Goal: Navigation & Orientation: Find specific page/section

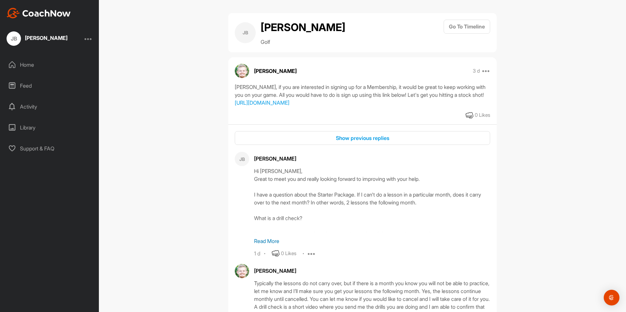
scroll to position [272, 0]
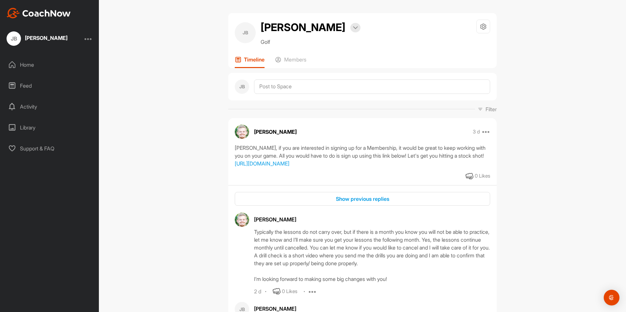
click at [91, 39] on div at bounding box center [88, 39] width 8 height 8
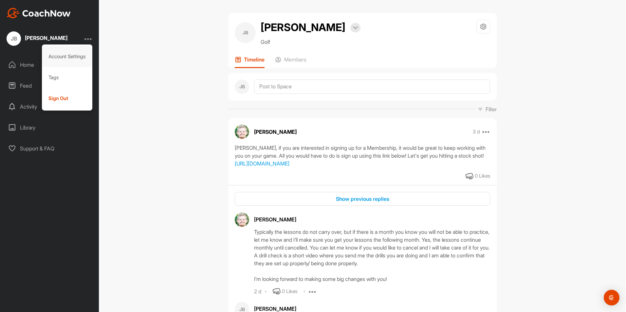
click at [75, 59] on div "Account Settings" at bounding box center [67, 56] width 51 height 21
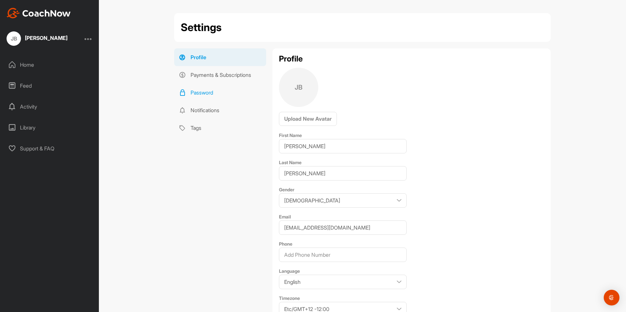
click at [194, 89] on link "Password" at bounding box center [220, 93] width 92 height 18
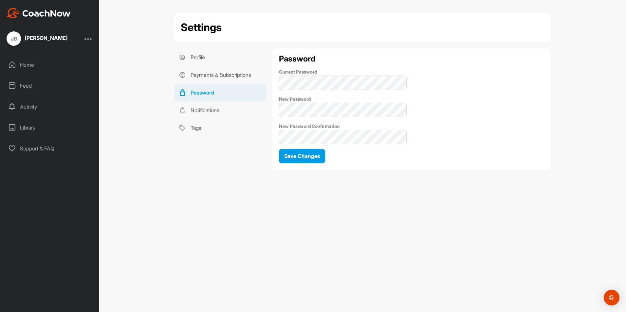
click at [44, 37] on div "[PERSON_NAME]" at bounding box center [46, 37] width 43 height 5
click at [91, 39] on div at bounding box center [88, 39] width 8 height 8
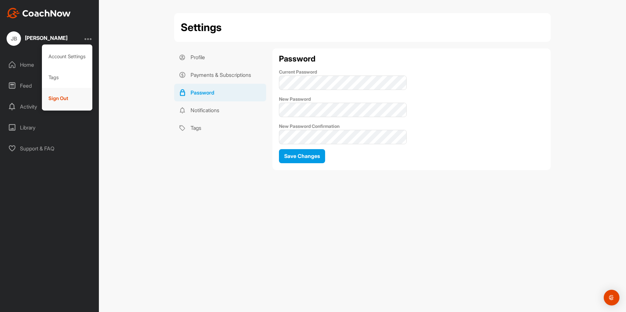
click at [61, 102] on div "Sign Out" at bounding box center [67, 98] width 51 height 21
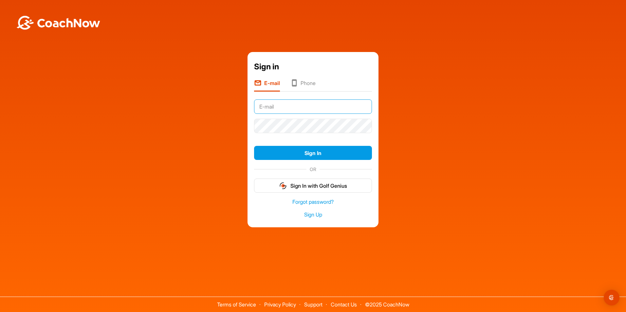
type input "jaykayb@comcast.net"
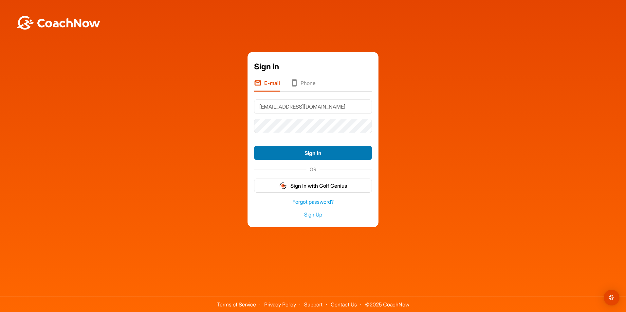
click at [313, 152] on button "Sign In" at bounding box center [313, 153] width 118 height 14
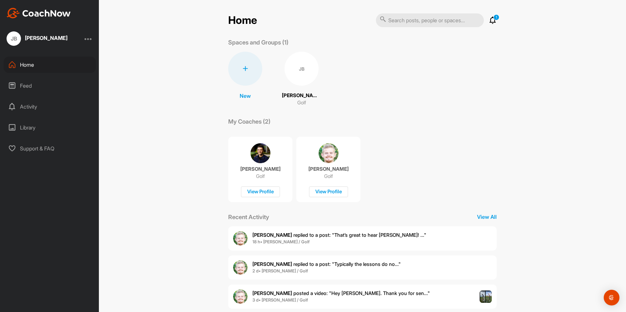
click at [494, 19] on p "1" at bounding box center [497, 17] width 6 height 6
click at [25, 86] on div "Feed" at bounding box center [50, 86] width 92 height 16
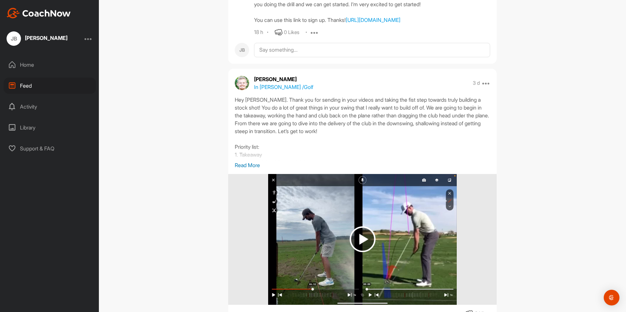
scroll to position [495, 0]
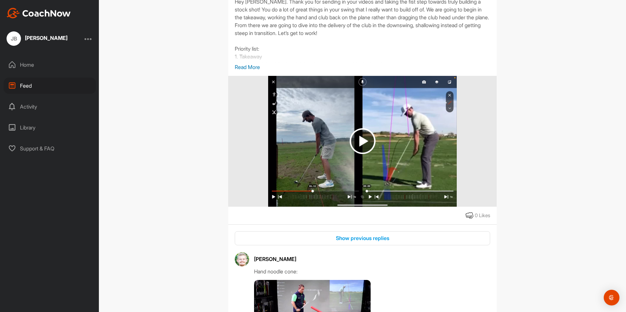
click at [359, 154] on img at bounding box center [363, 141] width 26 height 26
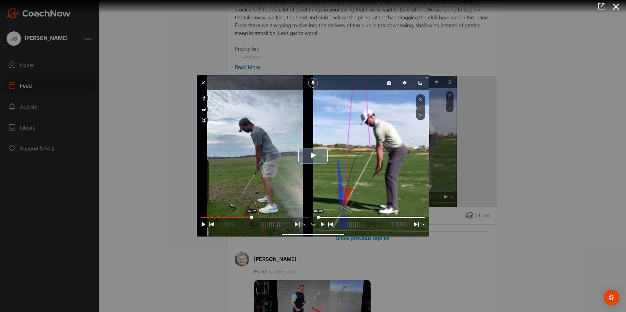
click at [313, 156] on span "Video Player" at bounding box center [313, 156] width 0 height 0
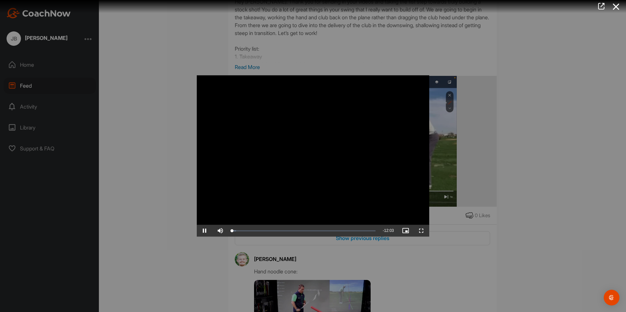
click at [308, 162] on video "Video Player" at bounding box center [313, 155] width 233 height 161
